Goal: Task Accomplishment & Management: Use online tool/utility

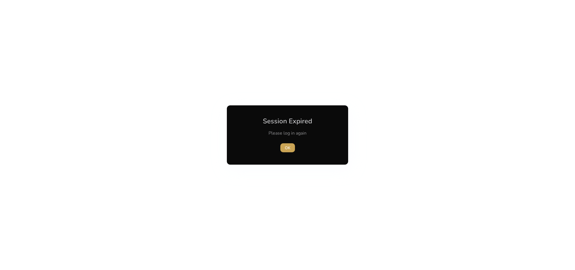
click at [285, 147] on span "OK" at bounding box center [288, 148] width 6 height 6
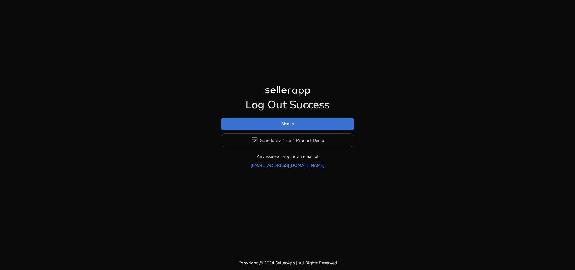
click at [296, 127] on span at bounding box center [287, 124] width 134 height 13
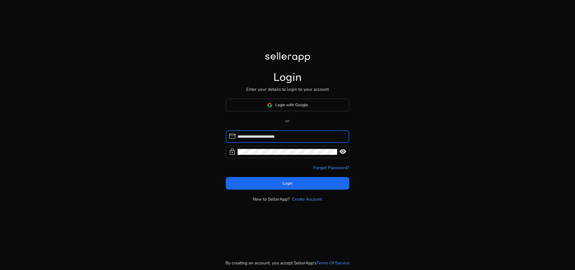
type input "**********"
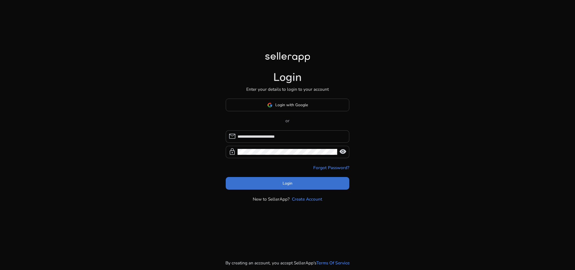
click at [283, 183] on span "Login" at bounding box center [287, 184] width 10 height 6
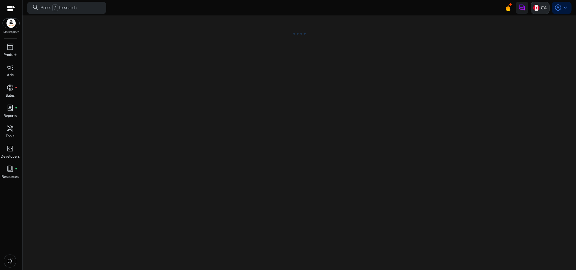
click at [534, 5] on img at bounding box center [536, 8] width 6 height 6
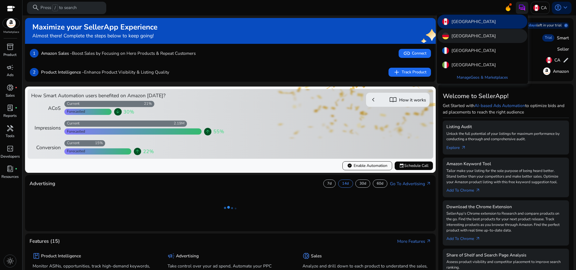
click at [498, 36] on div "[GEOGRAPHIC_DATA]" at bounding box center [483, 36] width 90 height 14
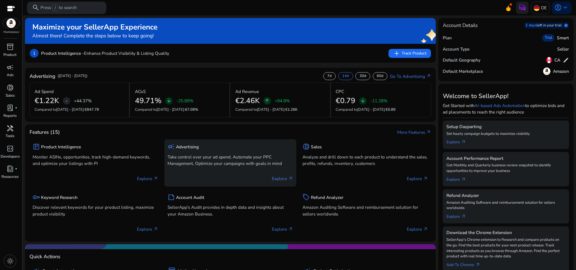
click at [10, 45] on span "inventory_2" at bounding box center [9, 46] width 7 height 7
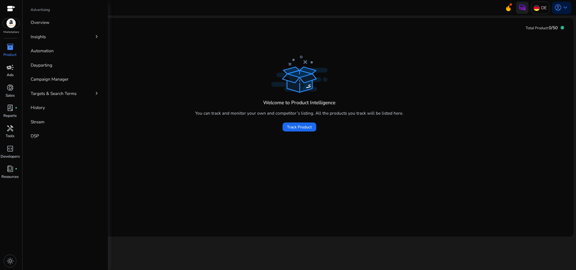
click at [8, 65] on span "campaign" at bounding box center [9, 67] width 7 height 7
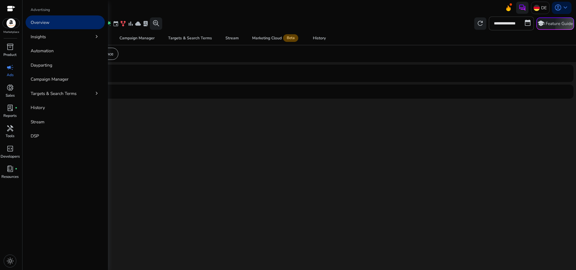
click at [10, 69] on span "campaign" at bounding box center [9, 67] width 7 height 7
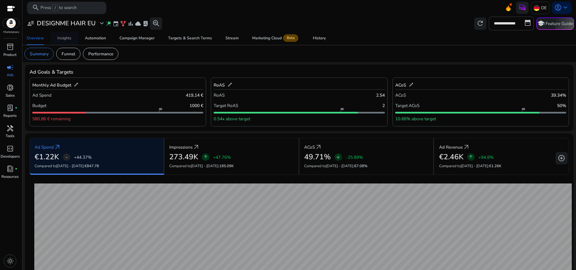
click at [64, 38] on div "Insights" at bounding box center [64, 38] width 14 height 4
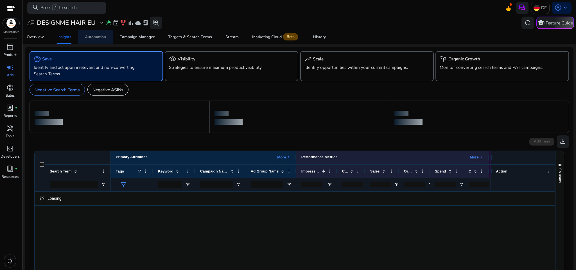
click at [100, 39] on span "Automation" at bounding box center [95, 36] width 21 height 13
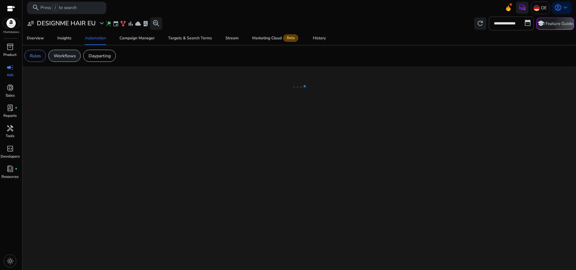
click at [56, 59] on p "Workflows" at bounding box center [65, 56] width 22 height 6
